Goal: Task Accomplishment & Management: Manage account settings

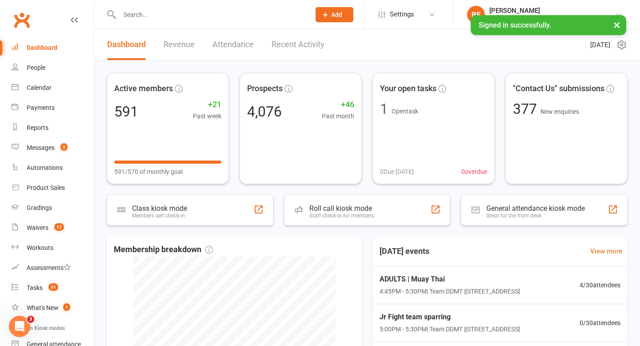
click at [163, 20] on input "text" at bounding box center [210, 14] width 187 height 12
type input "kylo"
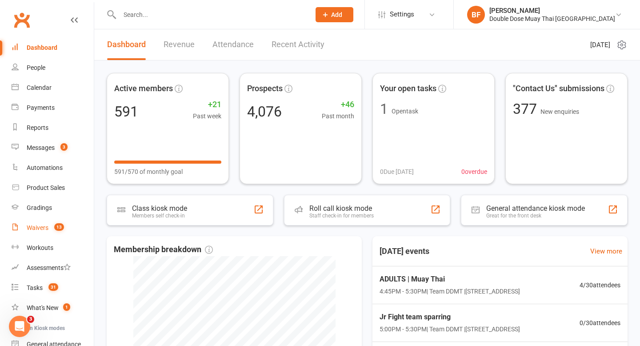
click at [44, 231] on link "Waivers 13" at bounding box center [53, 228] width 82 height 20
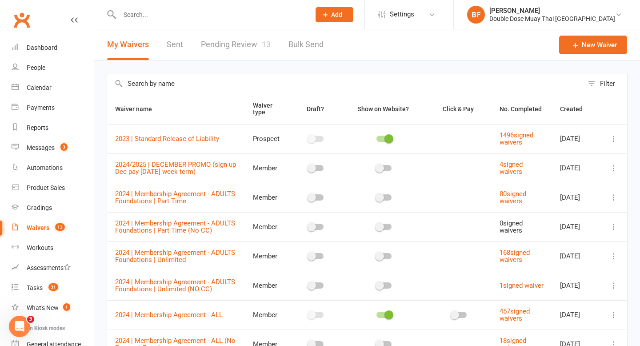
click at [250, 49] on link "Pending Review 13" at bounding box center [236, 44] width 70 height 31
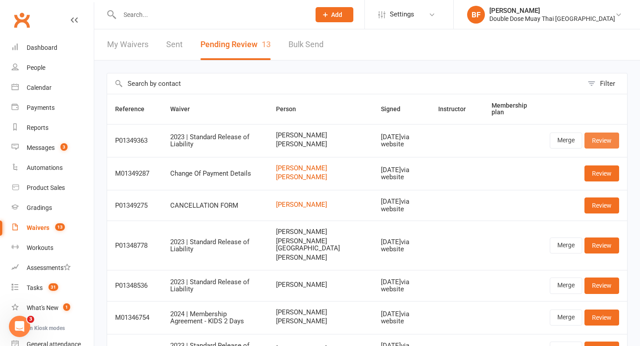
click at [601, 142] on link "Review" at bounding box center [601, 140] width 35 height 16
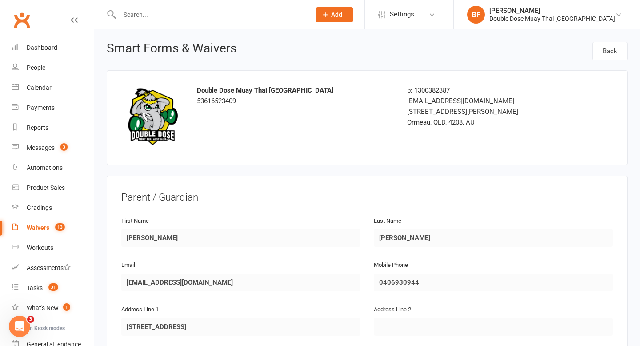
click at [39, 226] on div "Waivers" at bounding box center [38, 227] width 23 height 7
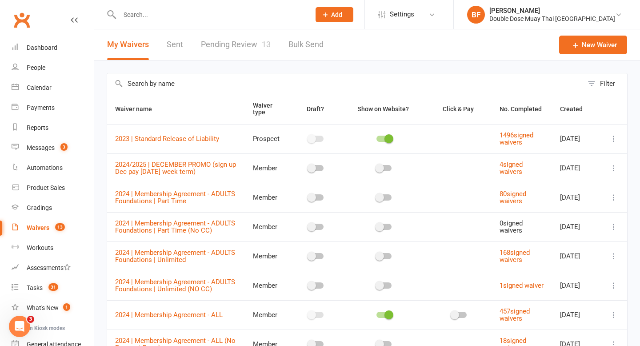
click at [239, 46] on link "Pending Review 13" at bounding box center [236, 44] width 70 height 31
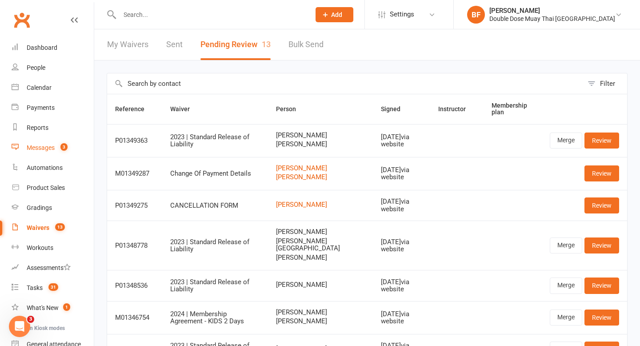
click at [53, 149] on div "Messages" at bounding box center [41, 147] width 28 height 7
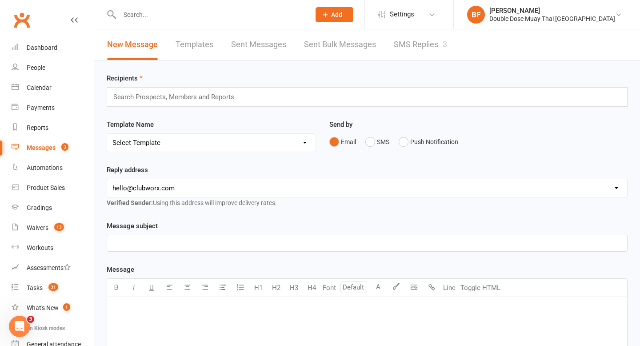
click at [438, 40] on link "SMS Replies 3" at bounding box center [420, 44] width 53 height 31
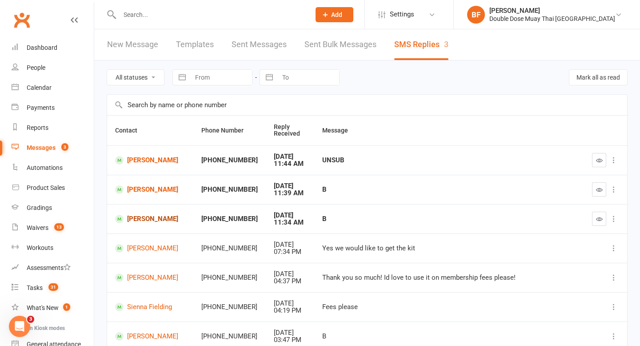
click at [138, 219] on link "[PERSON_NAME]" at bounding box center [150, 219] width 70 height 8
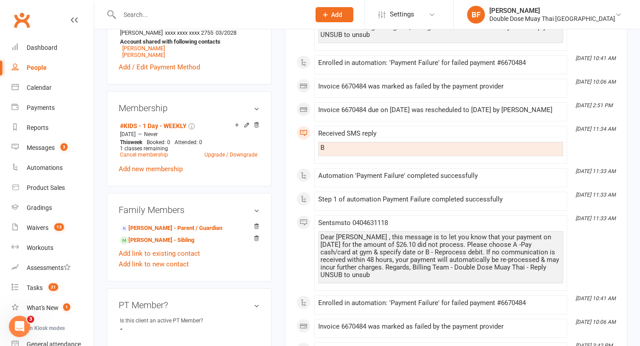
scroll to position [317, 0]
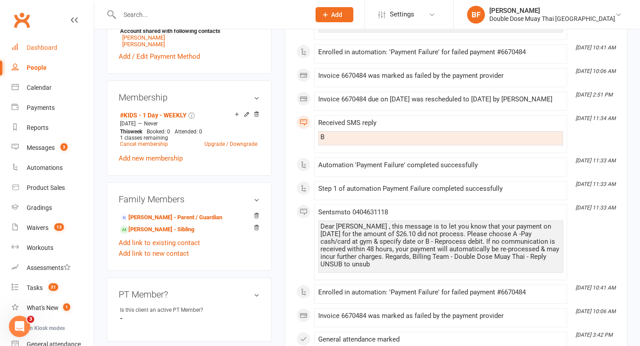
click at [42, 44] on div "Dashboard" at bounding box center [42, 47] width 31 height 7
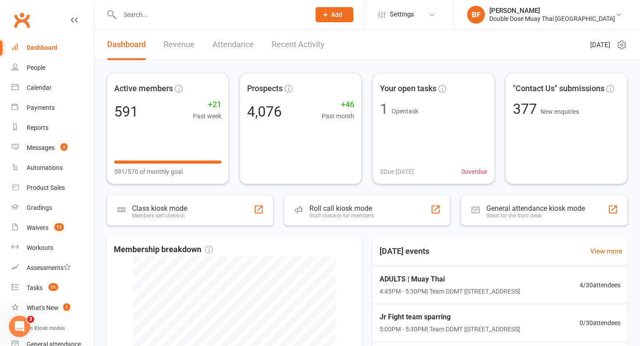
click at [160, 13] on input "text" at bounding box center [210, 14] width 187 height 12
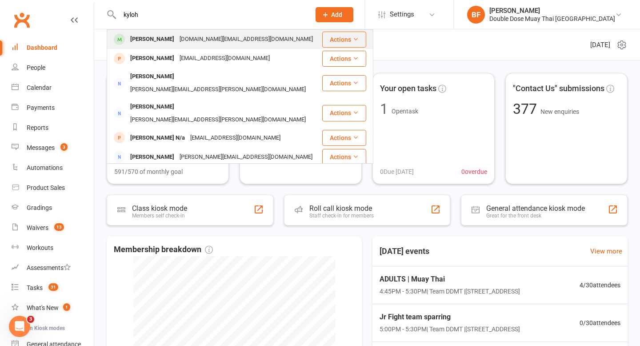
type input "kyloh"
click at [178, 47] on div "Kyloh [PERSON_NAME] [DOMAIN_NAME][EMAIL_ADDRESS][DOMAIN_NAME]" at bounding box center [215, 39] width 214 height 18
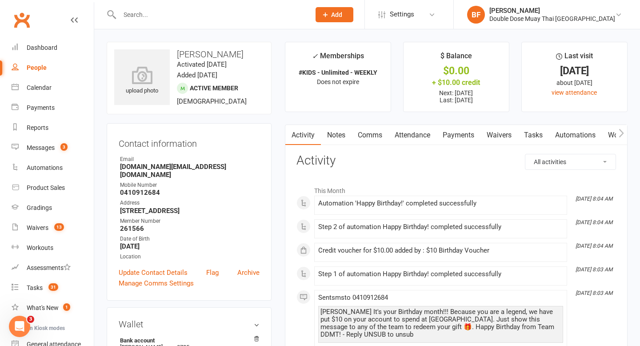
click at [462, 139] on link "Payments" at bounding box center [458, 135] width 44 height 20
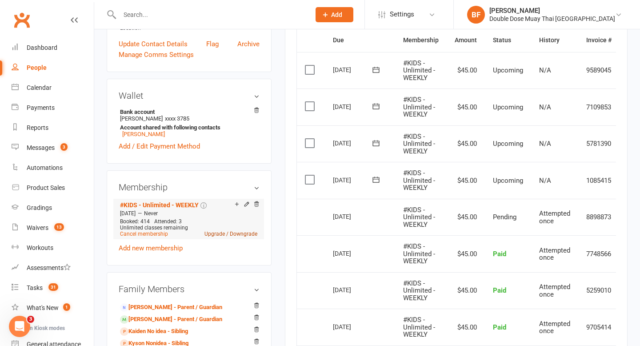
scroll to position [228, 0]
click at [243, 234] on link "Upgrade / Downgrade" at bounding box center [230, 234] width 53 height 6
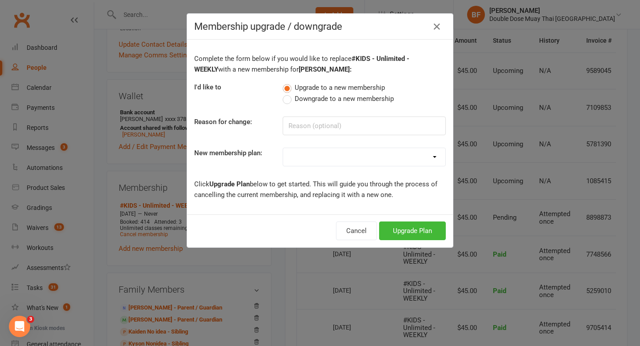
click at [317, 102] on label "Downgrade to a new membership" at bounding box center [338, 98] width 111 height 11
click at [288, 93] on input "Downgrade to a new membership" at bounding box center [286, 93] width 6 height 0
click at [316, 157] on select "#KIDS - 1 Day - WEEKLY #KIDS - 1 Day - FORTNIGHTLY #KIDS - 1 Day - 12 Wks - Pai…" at bounding box center [364, 157] width 162 height 18
select select "3"
click at [409, 234] on button "Downgrade Plan" at bounding box center [408, 230] width 76 height 19
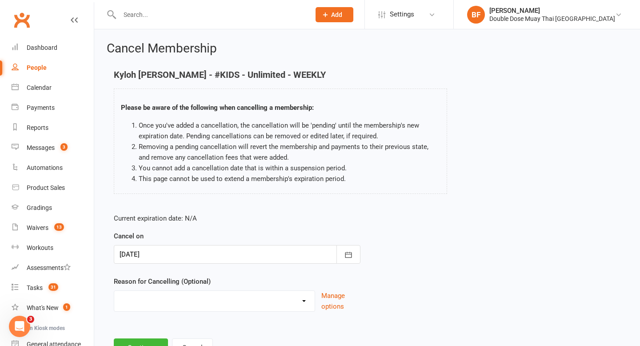
click at [251, 299] on select "Administration Error Holiday Injury Moving Away Upgrading/Downgrading membershi…" at bounding box center [214, 300] width 200 height 18
select select "4"
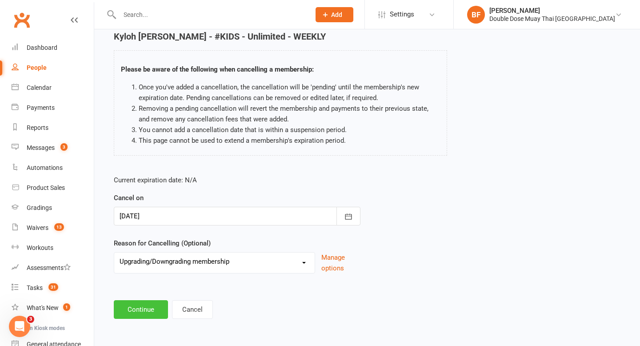
click at [126, 317] on button "Continue" at bounding box center [141, 309] width 54 height 19
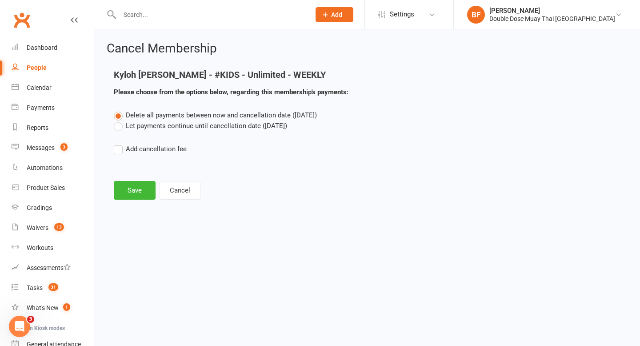
click at [231, 127] on label "Let payments continue until cancellation date ([DATE])" at bounding box center [200, 125] width 173 height 11
click at [120, 120] on input "Let payments continue until cancellation date ([DATE])" at bounding box center [117, 120] width 6 height 0
click at [139, 194] on button "Save" at bounding box center [135, 190] width 42 height 19
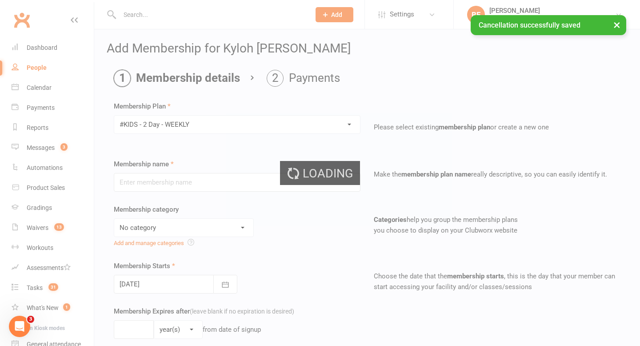
type input "#KIDS - 2 Day - WEEKLY"
select select "3"
type input "0"
type input "2"
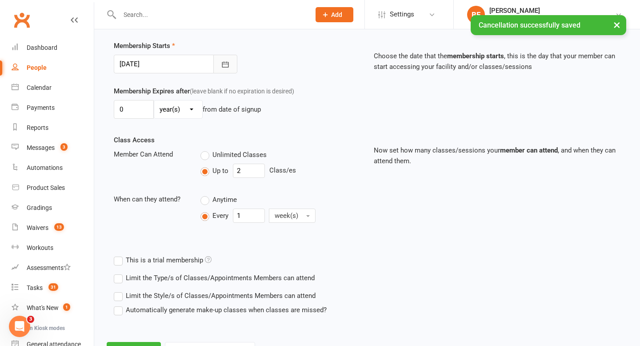
scroll to position [260, 0]
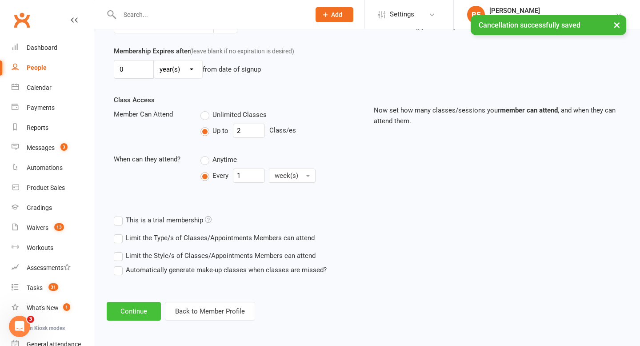
click at [144, 313] on button "Continue" at bounding box center [134, 311] width 54 height 19
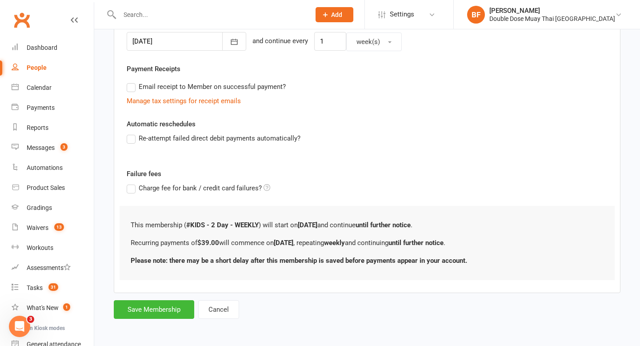
scroll to position [0, 0]
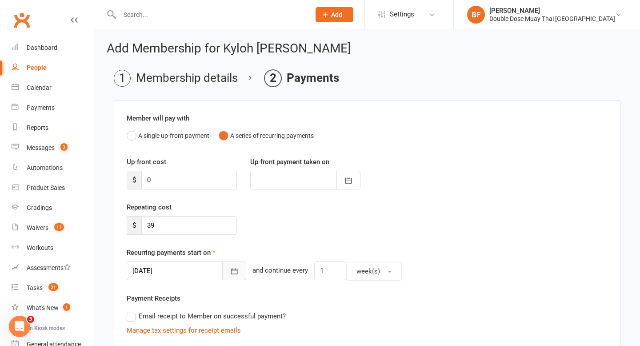
click at [230, 268] on icon "button" at bounding box center [234, 271] width 9 height 9
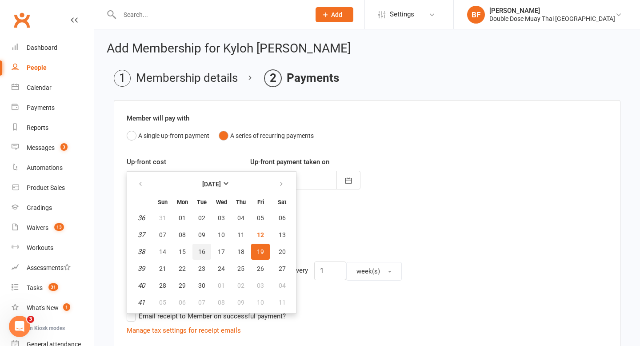
click at [202, 252] on span "16" at bounding box center [201, 251] width 7 height 7
type input "[DATE]"
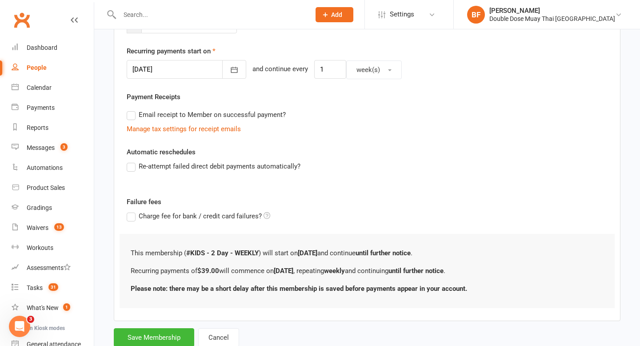
scroll to position [229, 0]
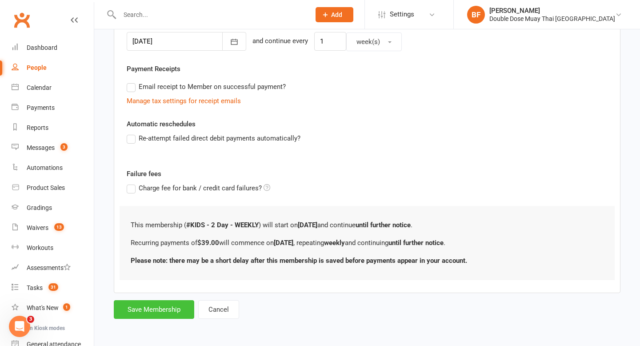
click at [156, 306] on button "Save Membership" at bounding box center [154, 309] width 80 height 19
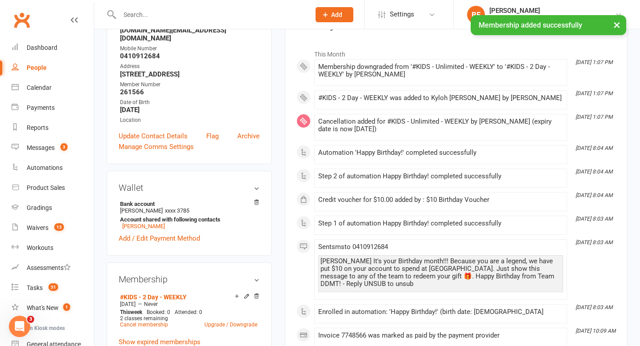
scroll to position [374, 0]
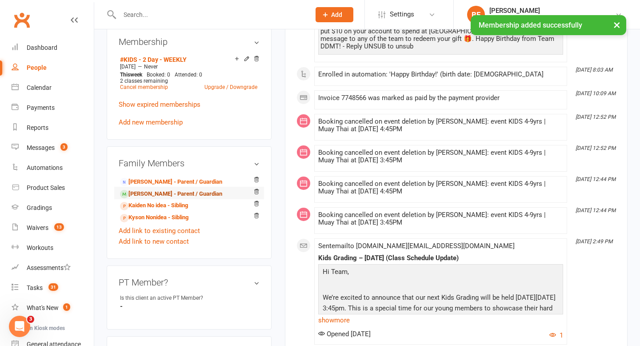
click at [192, 189] on link "[PERSON_NAME] - Parent / Guardian" at bounding box center [171, 193] width 102 height 9
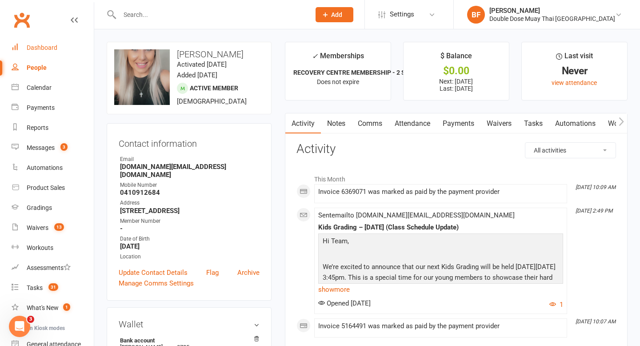
click at [52, 47] on div "Dashboard" at bounding box center [42, 47] width 31 height 7
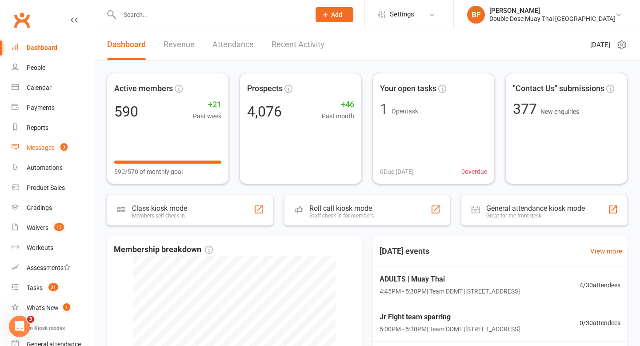
click at [60, 147] on count-badge "3" at bounding box center [62, 147] width 12 height 7
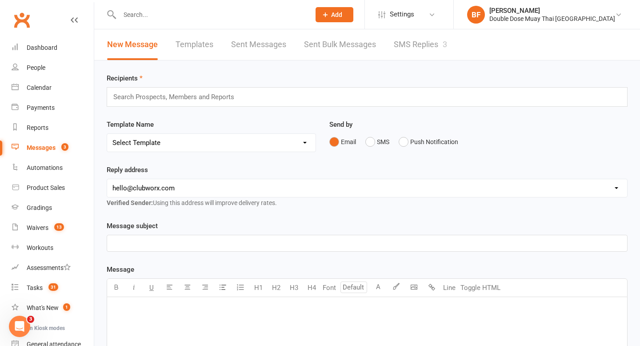
click at [419, 45] on link "SMS Replies 3" at bounding box center [420, 44] width 53 height 31
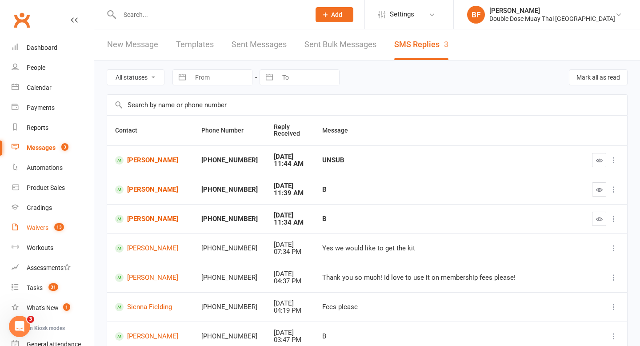
click at [35, 234] on link "Waivers 13" at bounding box center [53, 228] width 82 height 20
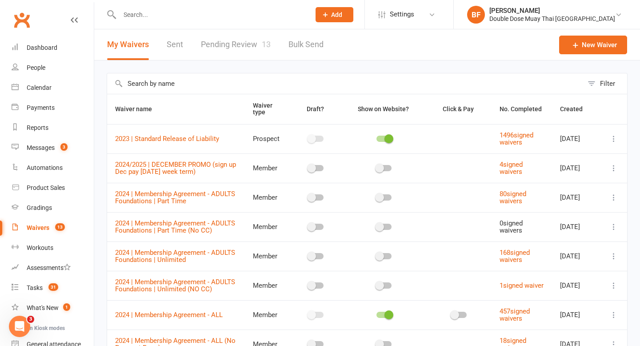
click at [246, 47] on link "Pending Review 13" at bounding box center [236, 44] width 70 height 31
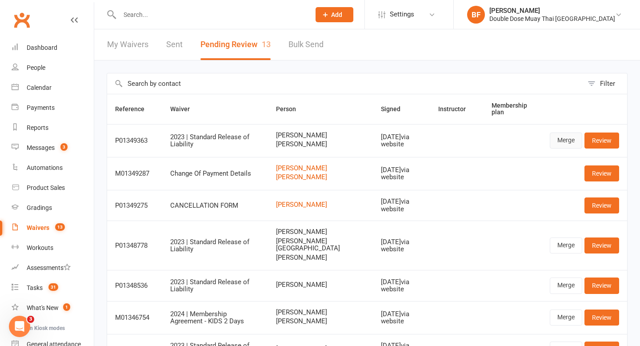
click at [568, 143] on link "Merge" at bounding box center [566, 140] width 32 height 16
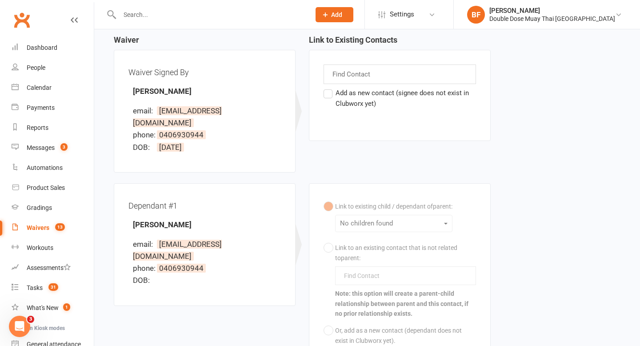
scroll to position [217, 0]
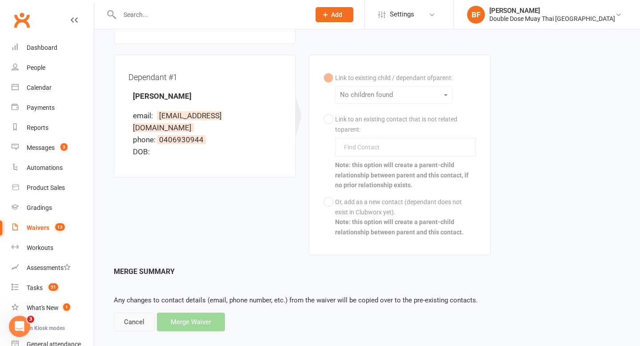
click at [133, 312] on div "Cancel" at bounding box center [134, 321] width 41 height 19
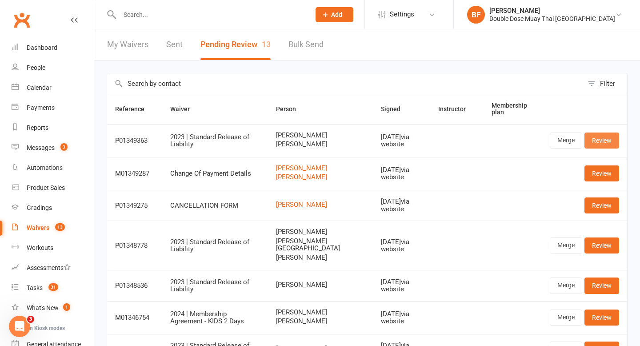
click at [601, 145] on link "Review" at bounding box center [601, 140] width 35 height 16
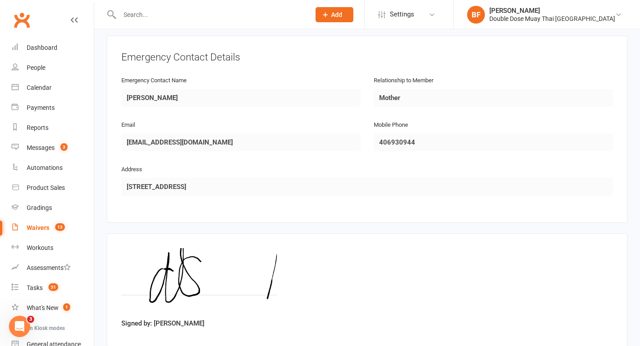
scroll to position [792, 0]
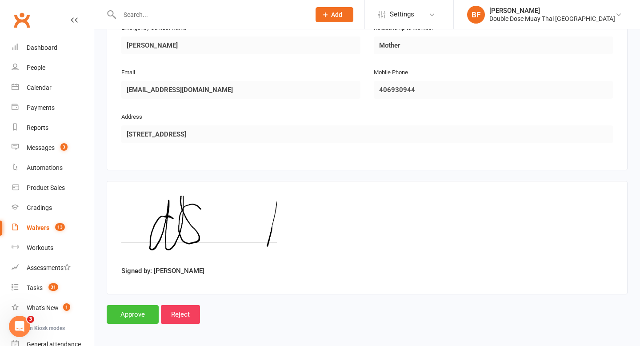
click at [136, 310] on input "Approve" at bounding box center [133, 314] width 52 height 19
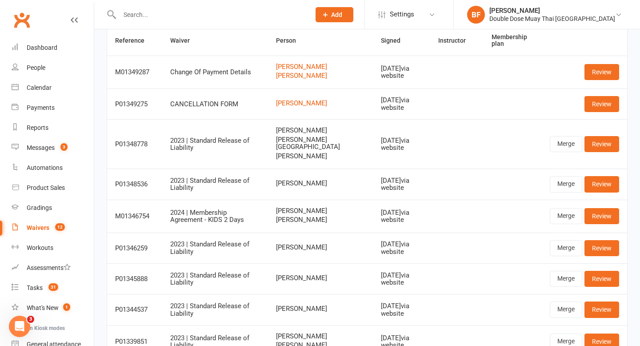
scroll to position [85, 0]
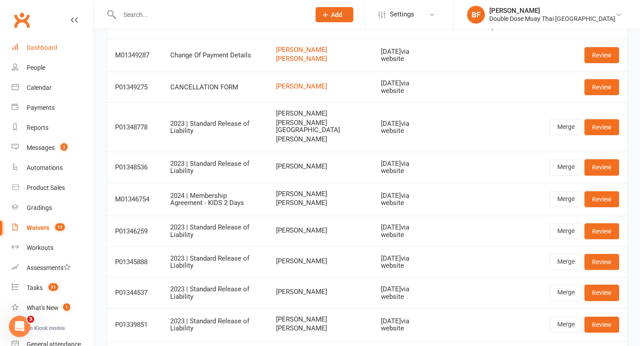
click at [42, 50] on div "Dashboard" at bounding box center [42, 47] width 31 height 7
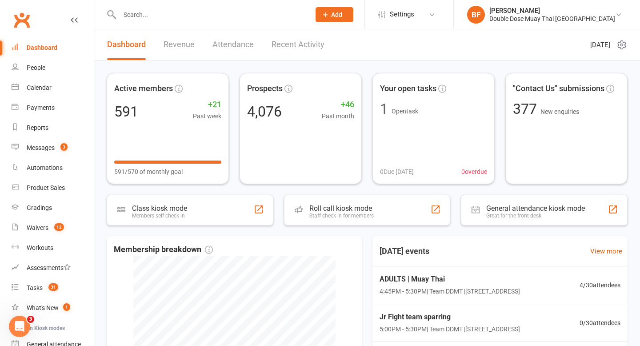
click at [167, 22] on div at bounding box center [205, 14] width 197 height 29
click at [168, 21] on div at bounding box center [205, 14] width 197 height 29
click at [167, 19] on input "text" at bounding box center [210, 14] width 187 height 12
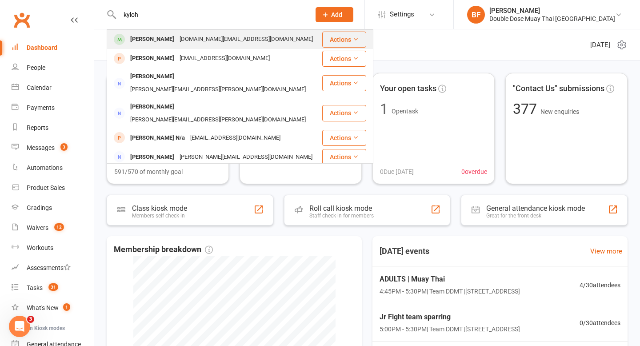
type input "kyloh"
click at [186, 36] on div "[DOMAIN_NAME][EMAIL_ADDRESS][DOMAIN_NAME]" at bounding box center [246, 39] width 139 height 13
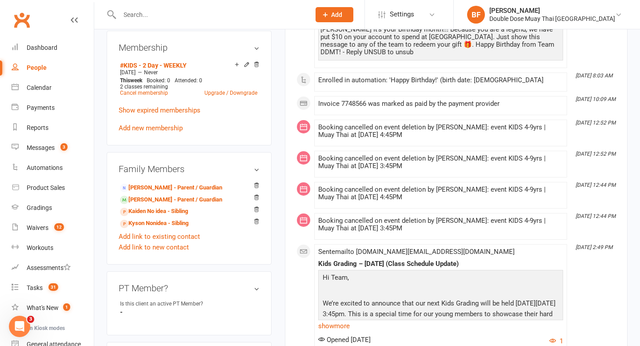
scroll to position [395, 0]
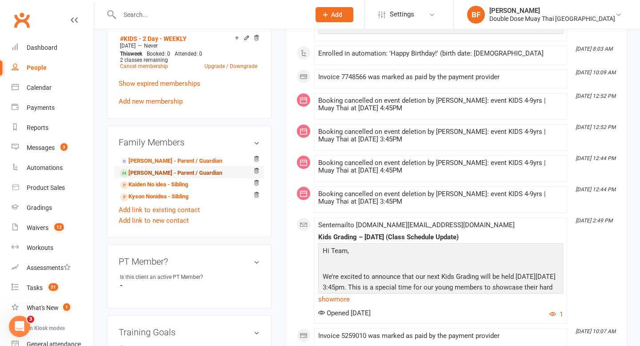
click at [174, 168] on link "[PERSON_NAME] - Parent / Guardian" at bounding box center [171, 172] width 102 height 9
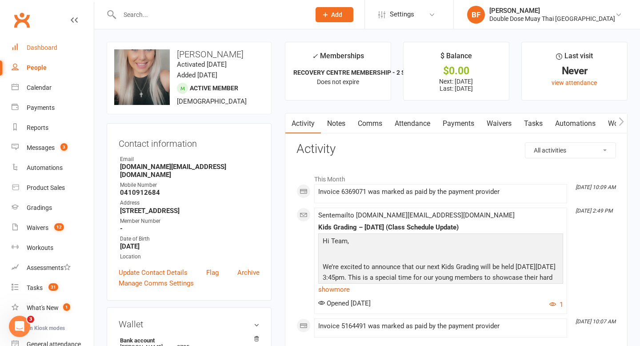
click at [34, 56] on link "Dashboard" at bounding box center [53, 48] width 82 height 20
